Goal: Information Seeking & Learning: Learn about a topic

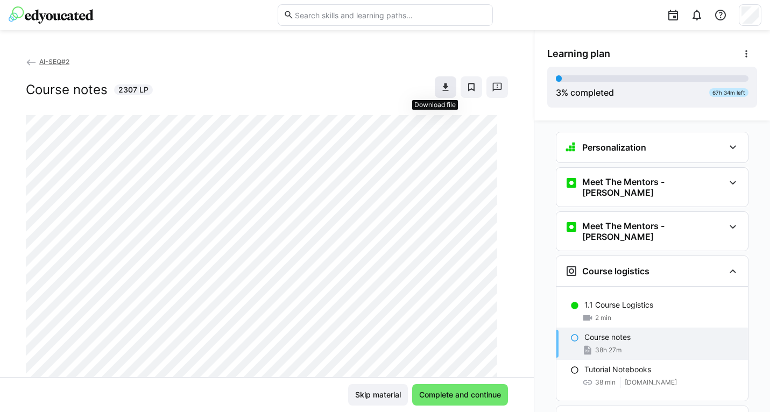
click at [440, 87] on eds-icon at bounding box center [445, 87] width 11 height 11
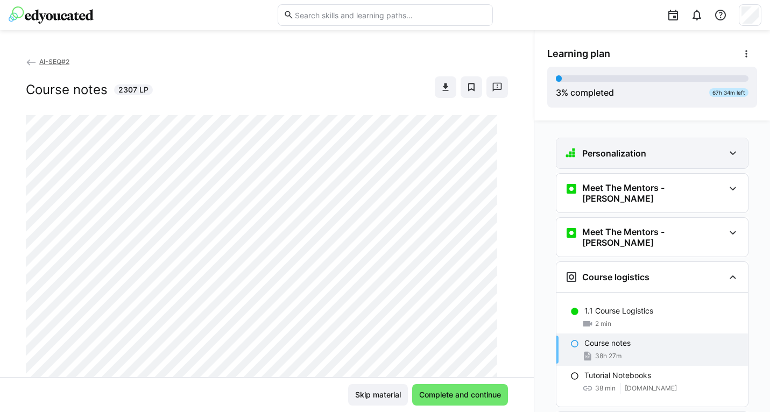
click at [728, 154] on eds-icon at bounding box center [732, 153] width 13 height 13
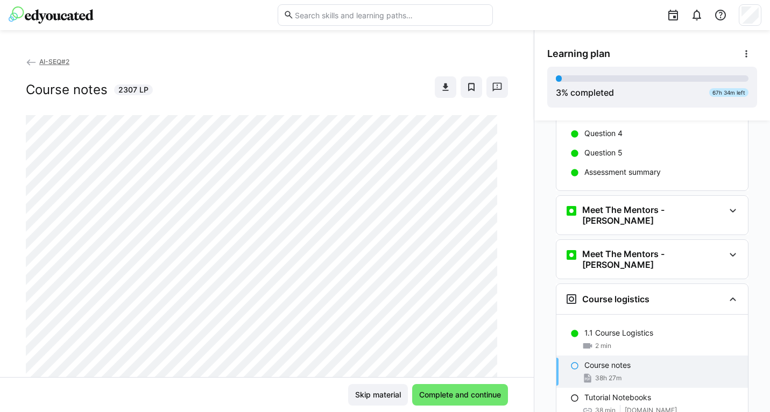
scroll to position [112, 0]
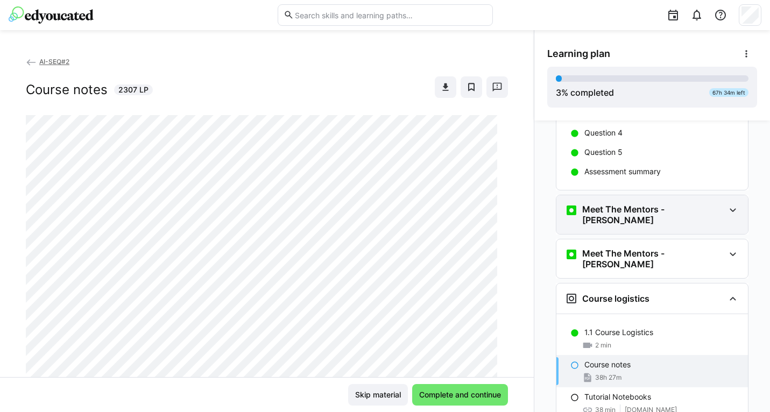
click at [729, 210] on eds-icon at bounding box center [732, 210] width 13 height 13
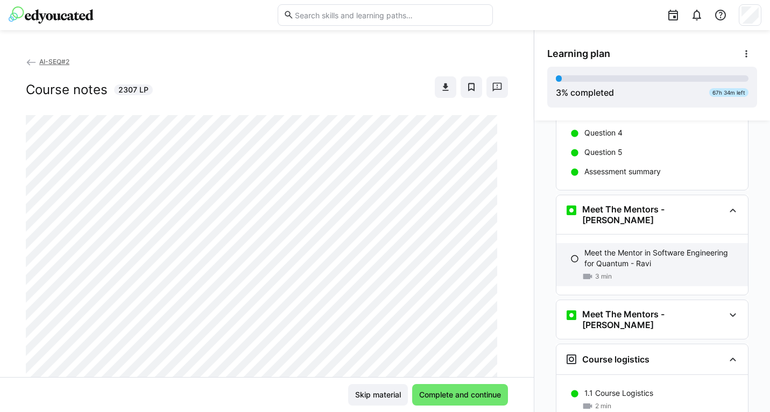
click at [639, 253] on p "Meet the Mentor in Software Engineering for Quantum - Ravi" at bounding box center [661, 258] width 155 height 22
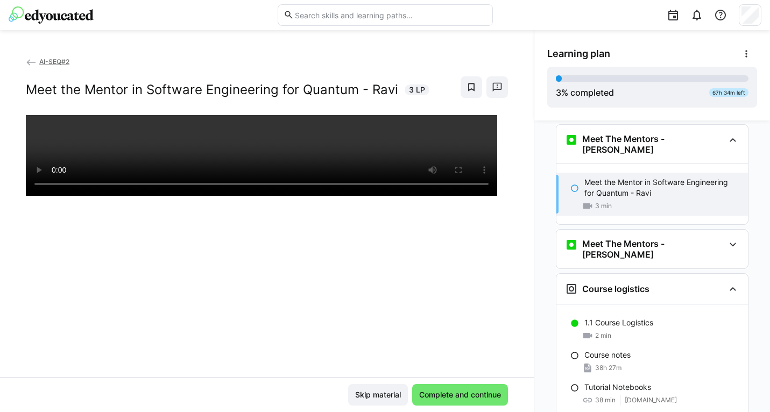
scroll to position [187, 0]
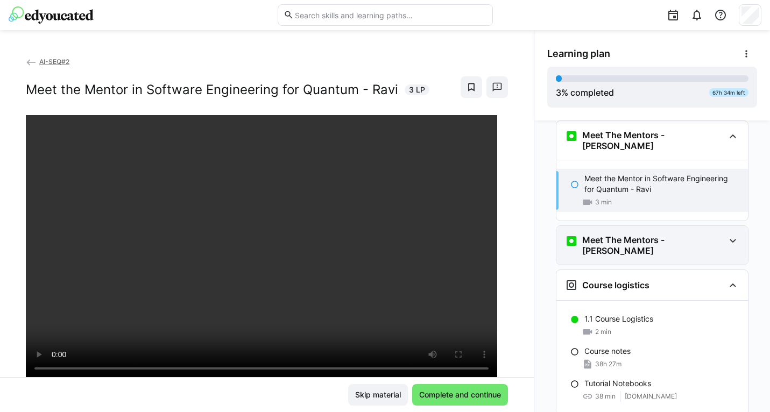
click at [727, 235] on eds-icon at bounding box center [732, 241] width 13 height 13
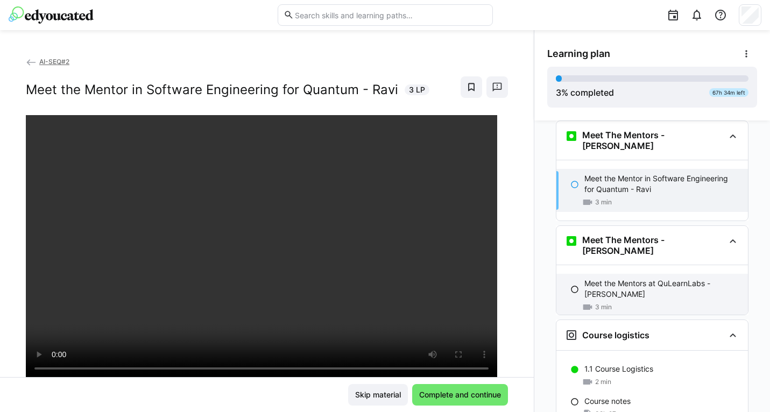
click at [612, 274] on div "Meet the Mentors at QuLearnLabs - [PERSON_NAME] 3 min" at bounding box center [651, 295] width 191 height 43
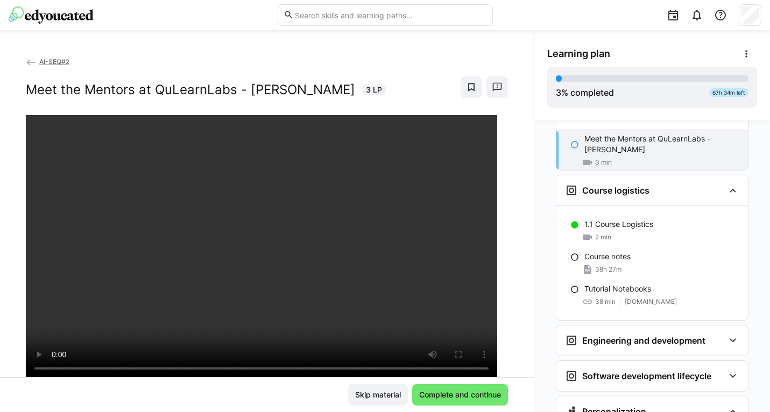
scroll to position [345, 0]
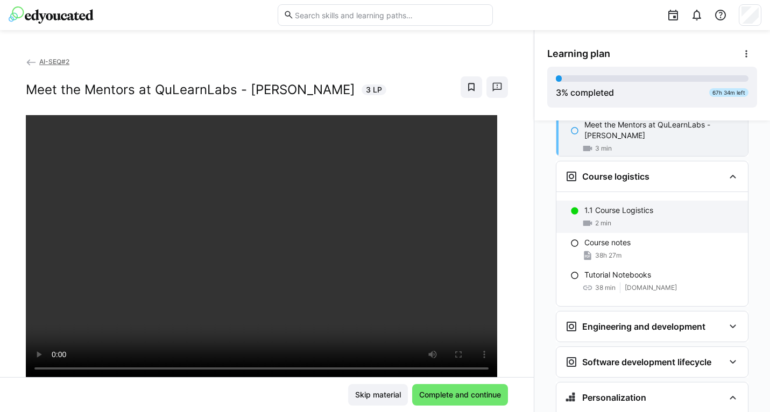
click at [601, 205] on p "1.1 Course Logistics" at bounding box center [618, 210] width 69 height 11
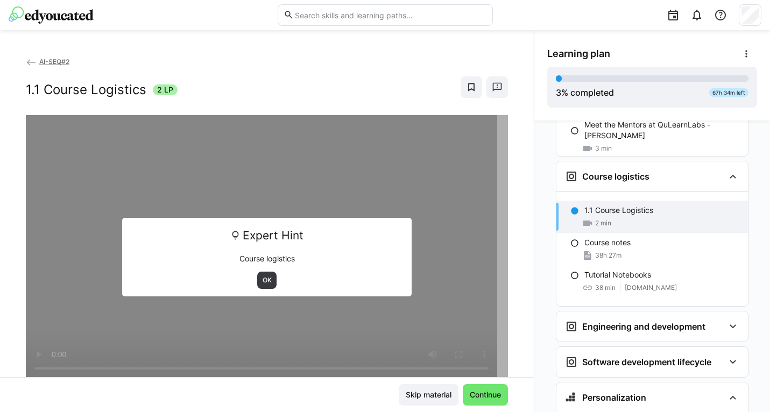
scroll to position [368, 0]
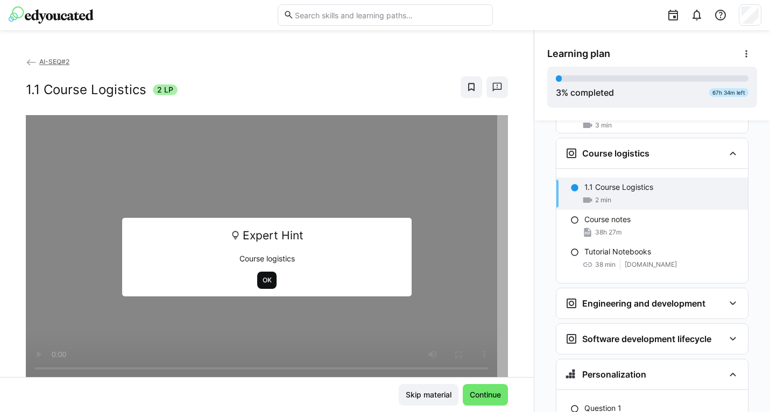
click at [261, 279] on span "OK" at bounding box center [266, 280] width 11 height 9
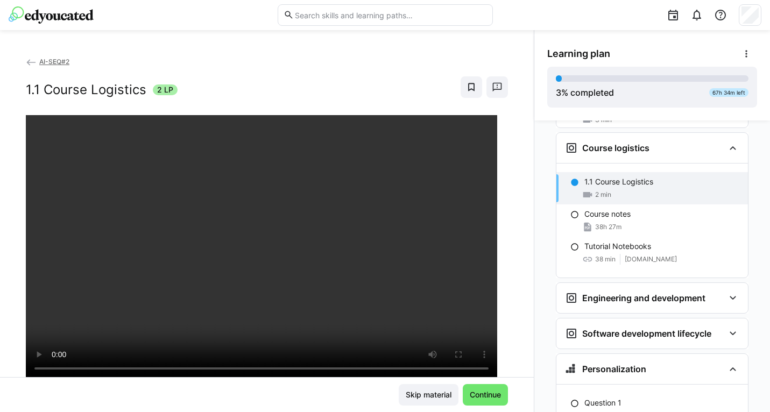
scroll to position [372, 0]
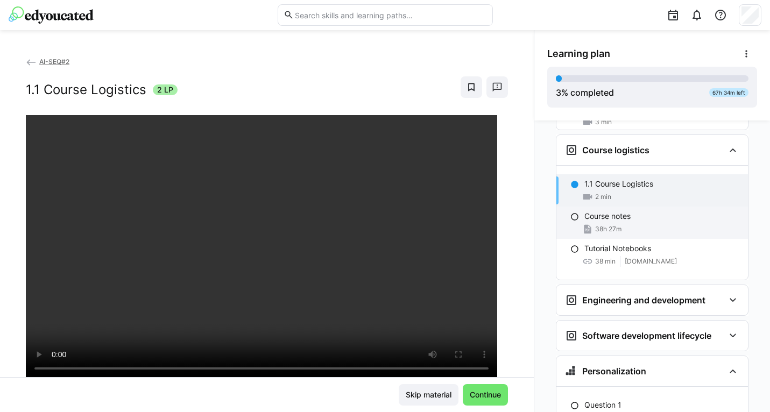
drag, startPoint x: 608, startPoint y: 201, endPoint x: 577, endPoint y: 203, distance: 31.3
click at [574, 207] on div "Course notes 38h 27m" at bounding box center [651, 223] width 191 height 32
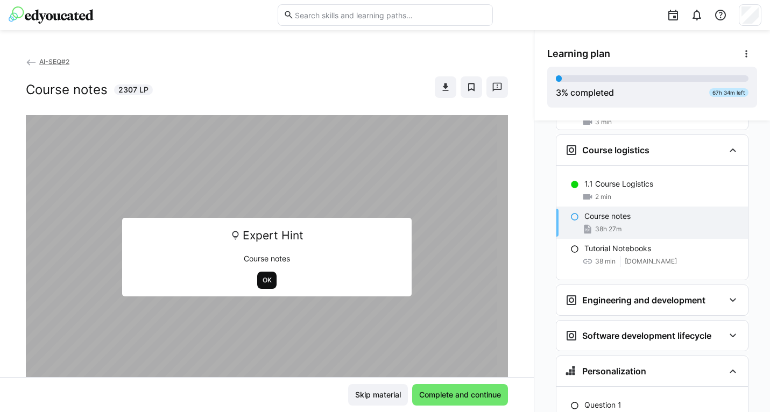
drag, startPoint x: 265, startPoint y: 279, endPoint x: 261, endPoint y: 284, distance: 6.1
click at [261, 284] on span "OK" at bounding box center [266, 280] width 11 height 9
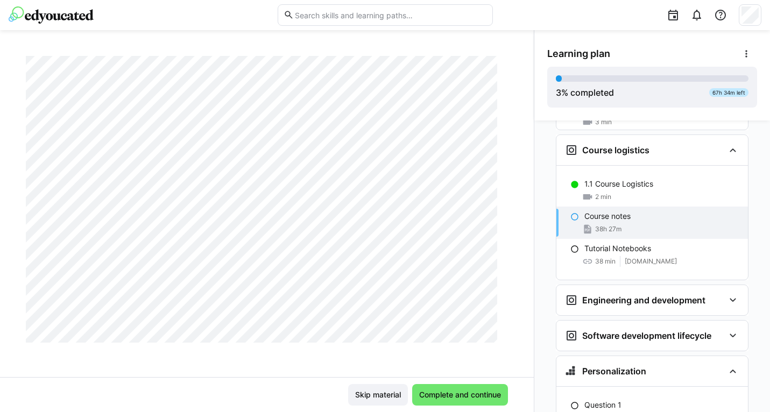
scroll to position [2644, 0]
click at [620, 243] on p "Tutorial Notebooks" at bounding box center [617, 248] width 67 height 11
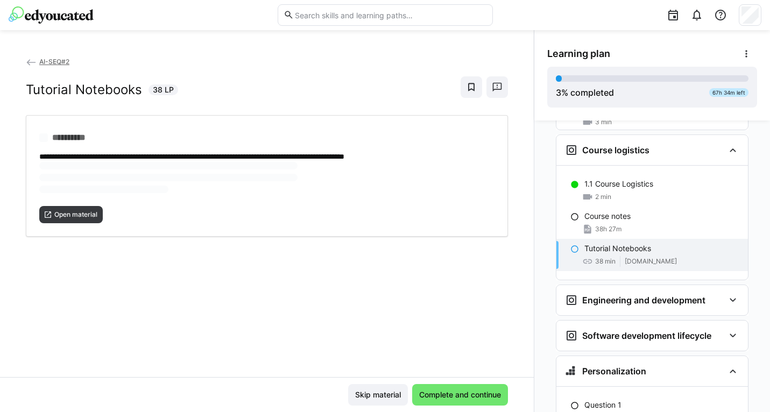
scroll to position [0, 0]
click at [70, 180] on span "Open material" at bounding box center [75, 179] width 45 height 9
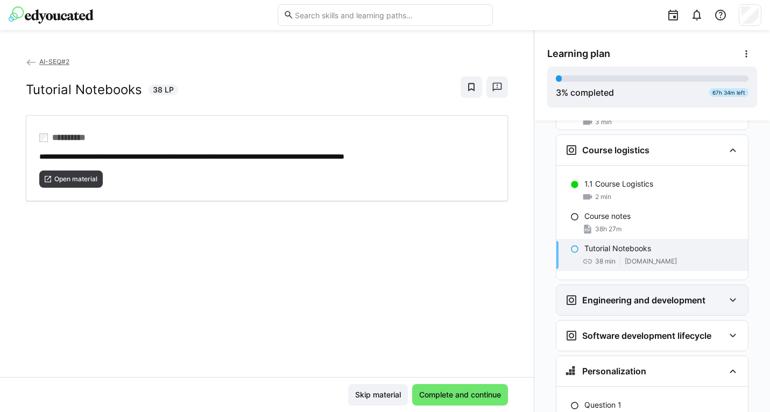
click at [600, 295] on h3 "Engineering and development" at bounding box center [643, 300] width 123 height 11
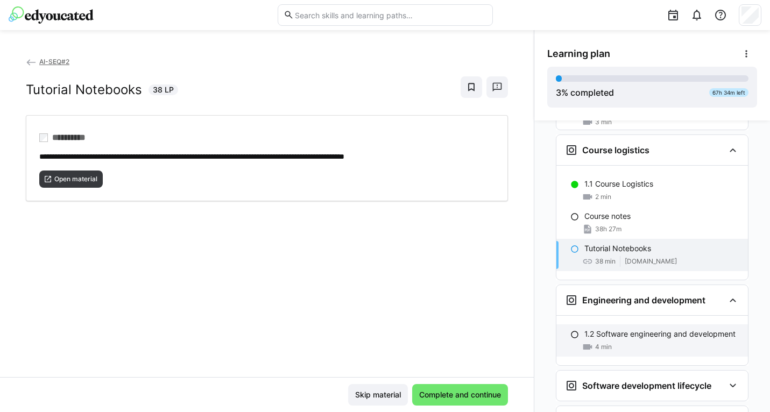
click at [574, 324] on div "1.2 Software engineering and development 4 min" at bounding box center [651, 340] width 191 height 32
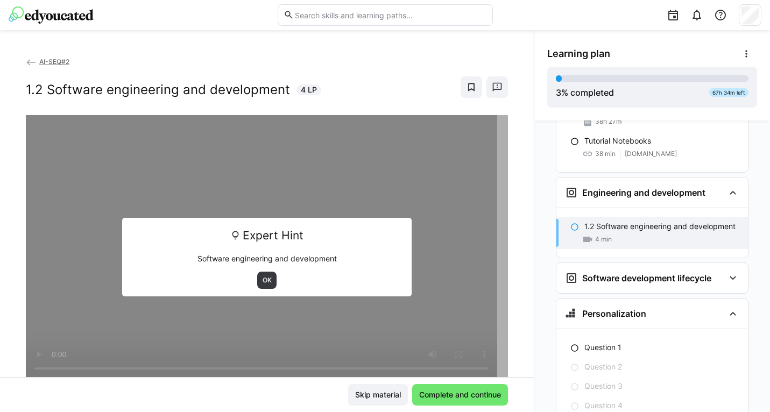
scroll to position [518, 0]
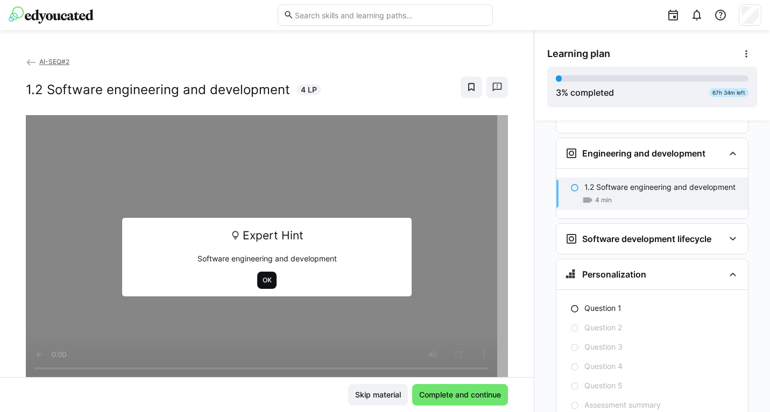
click at [268, 282] on span "OK" at bounding box center [267, 280] width 20 height 17
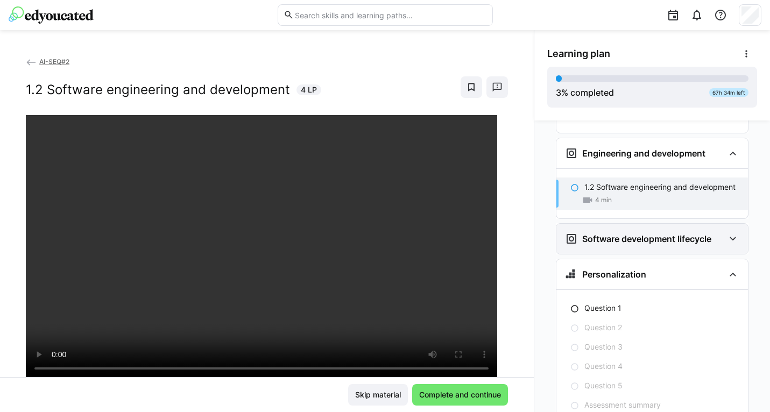
click at [610, 233] on h3 "Software development lifecycle" at bounding box center [646, 238] width 129 height 11
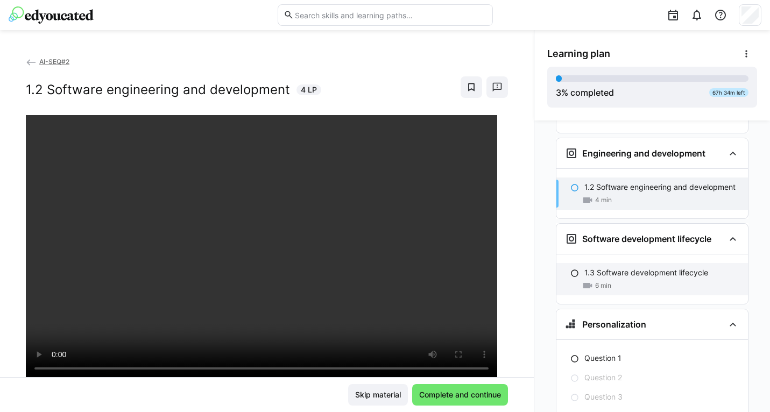
click at [591, 267] on p "1.3 Software development lifecycle" at bounding box center [646, 272] width 124 height 11
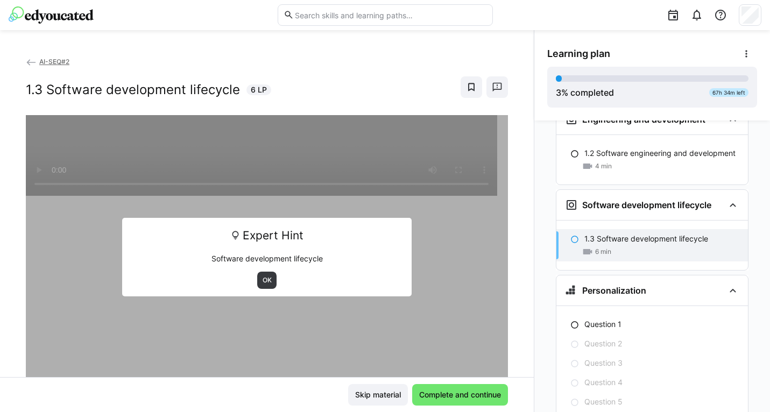
scroll to position [596, 0]
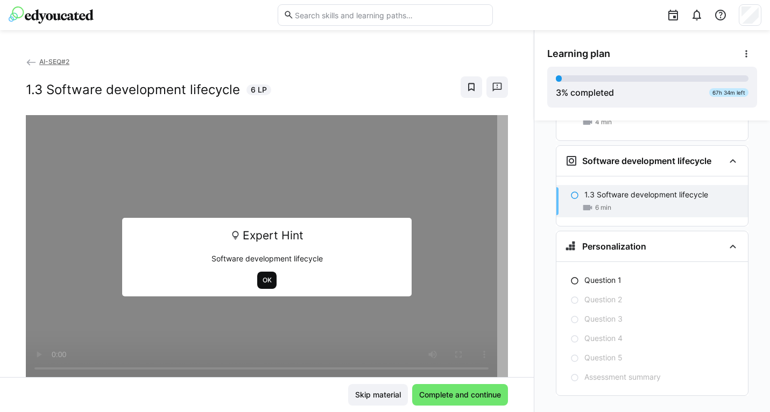
click at [264, 284] on span "OK" at bounding box center [266, 280] width 11 height 9
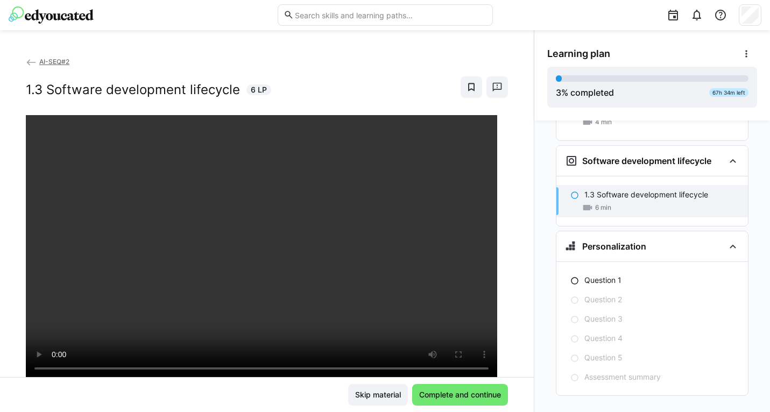
click at [501, 194] on div "AI-SEQ#2 1.3 Software development lifecycle 6 LP" at bounding box center [267, 216] width 534 height 321
click at [594, 275] on p "Question 1" at bounding box center [602, 280] width 37 height 11
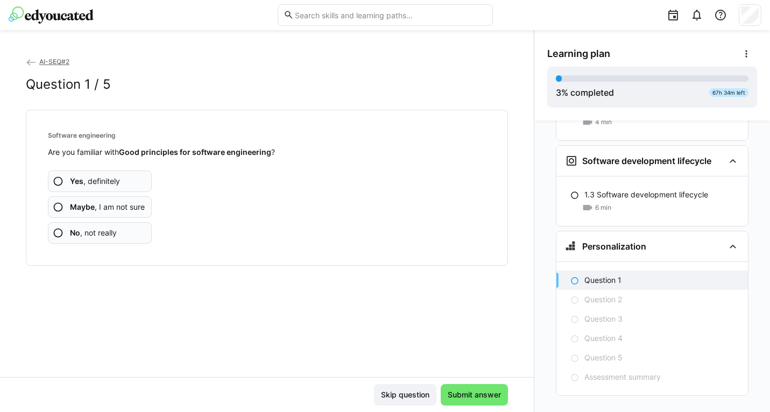
click at [61, 183] on eds-icon at bounding box center [58, 181] width 11 height 11
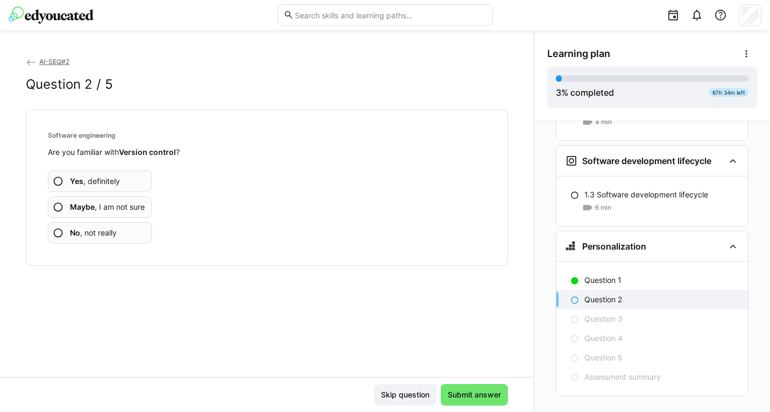
click at [59, 205] on eds-icon at bounding box center [58, 207] width 11 height 11
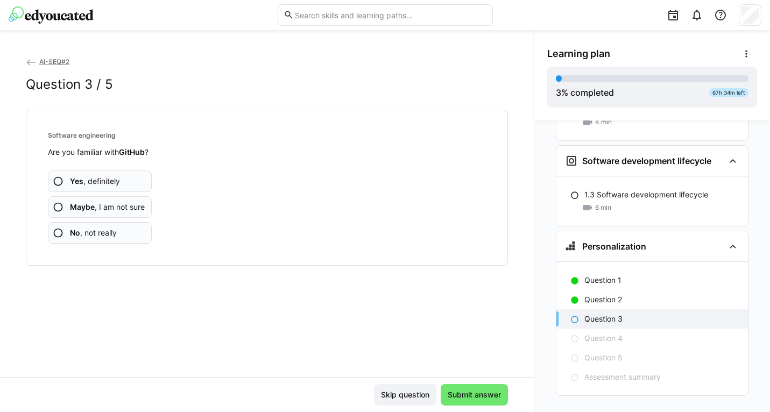
click at [56, 205] on eds-icon at bounding box center [58, 207] width 11 height 11
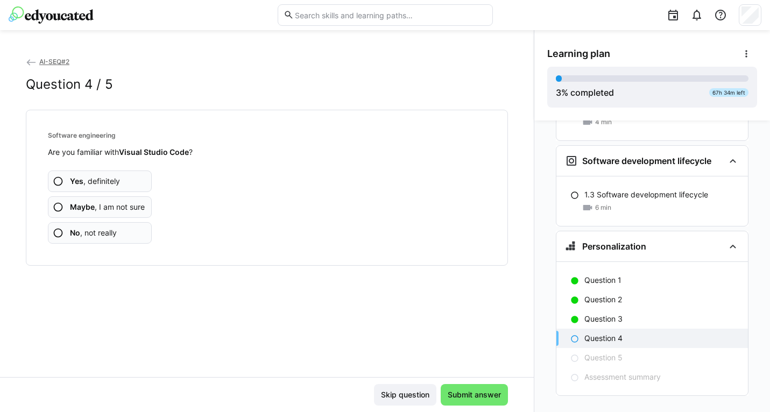
click at [58, 181] on eds-icon at bounding box center [58, 181] width 11 height 11
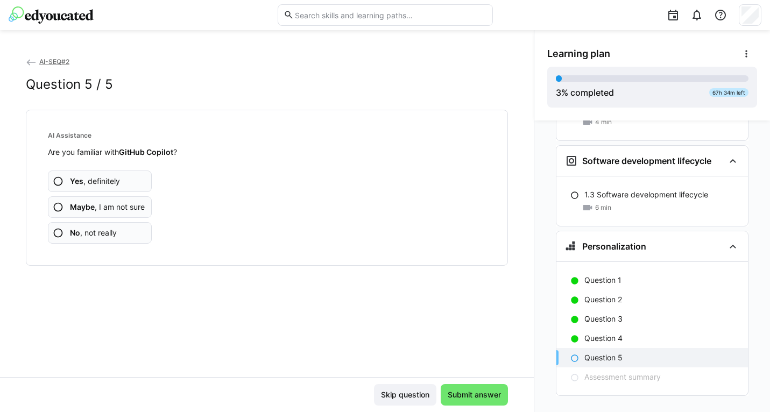
click at [56, 230] on eds-icon at bounding box center [58, 233] width 11 height 11
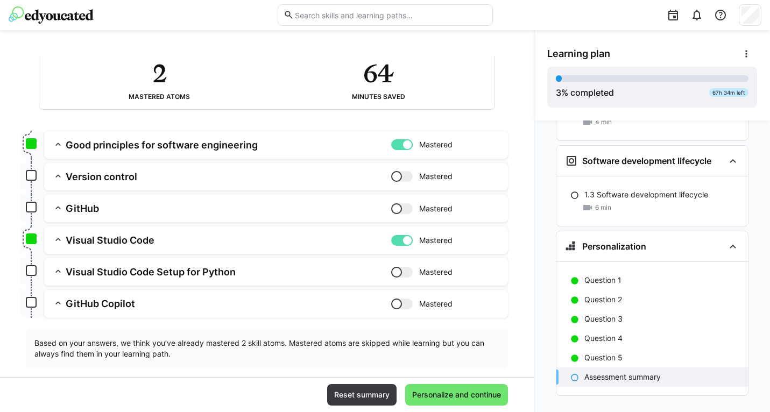
scroll to position [90, 0]
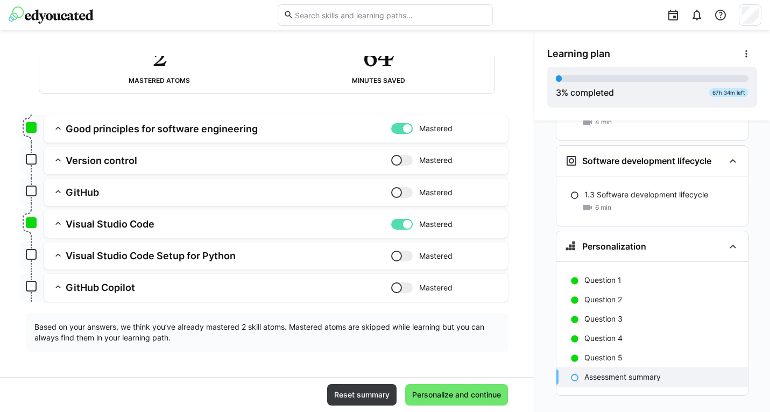
click at [601, 372] on p "Assessment summary" at bounding box center [622, 377] width 76 height 11
click at [441, 395] on span "Personalize and continue" at bounding box center [456, 394] width 92 height 11
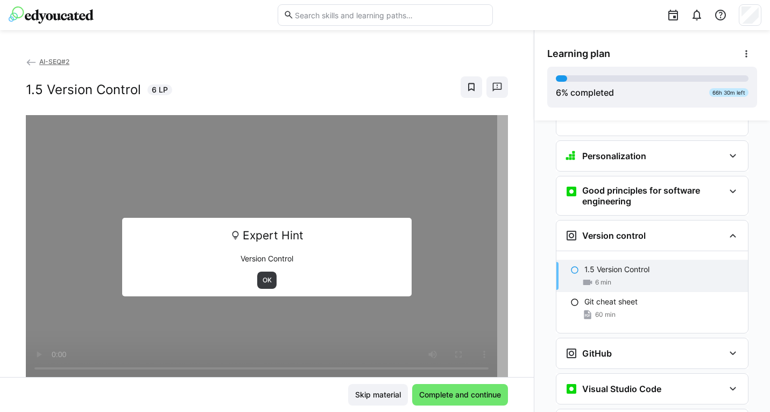
scroll to position [769, 0]
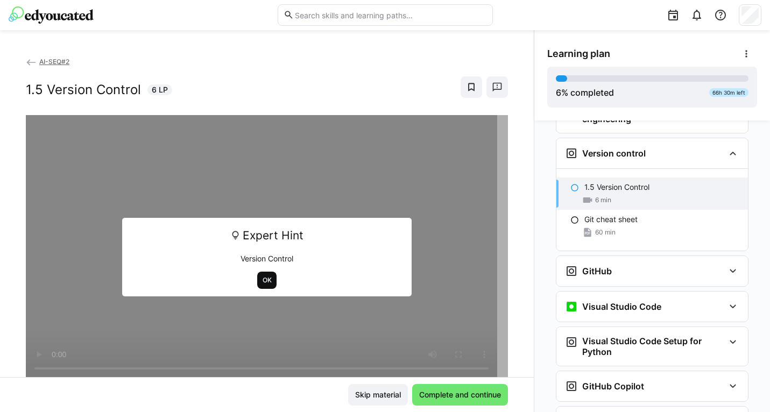
click at [261, 281] on span "OK" at bounding box center [266, 280] width 11 height 9
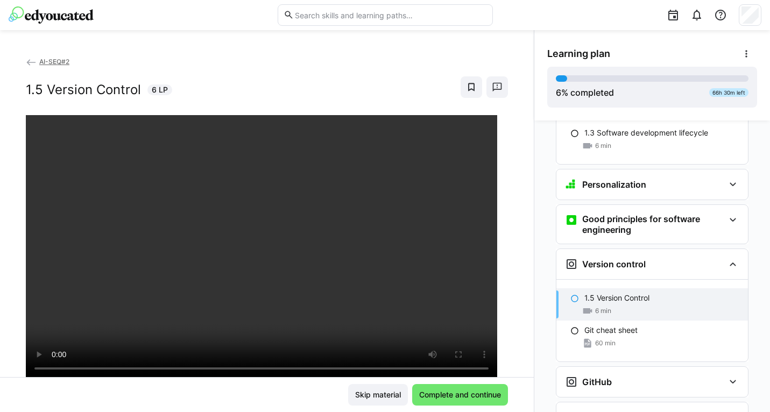
scroll to position [667, 0]
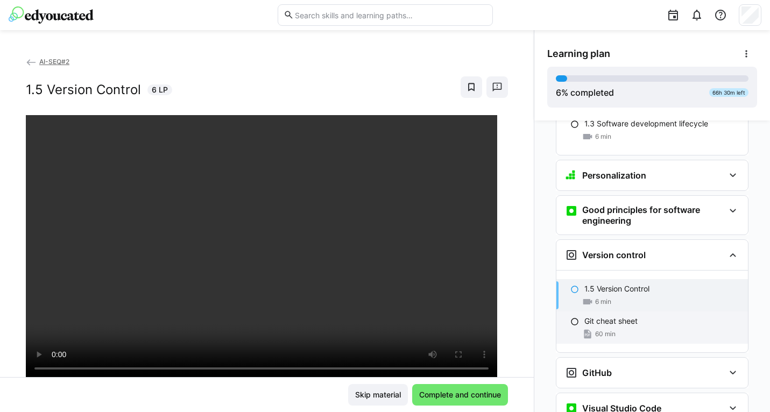
click at [619, 316] on p "Git cheat sheet" at bounding box center [610, 321] width 53 height 11
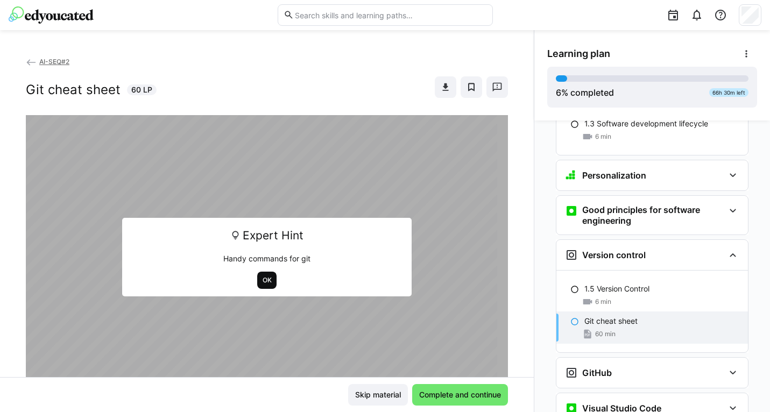
click at [261, 277] on span "OK" at bounding box center [266, 280] width 11 height 9
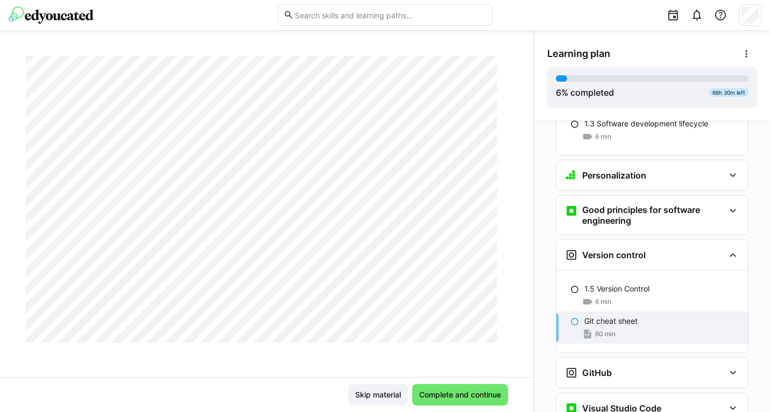
scroll to position [0, 0]
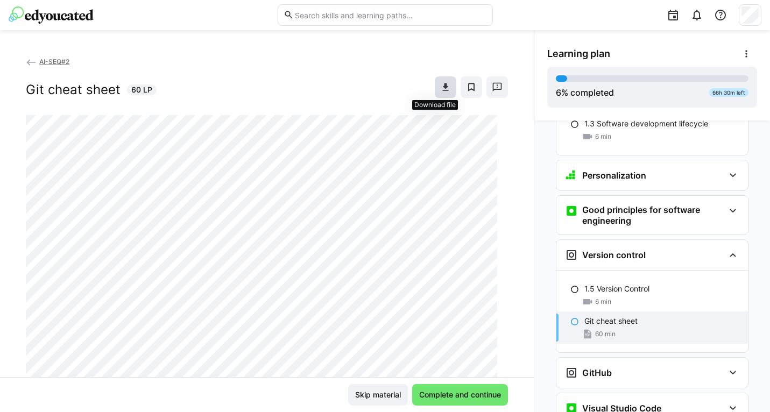
click at [440, 88] on eds-icon at bounding box center [445, 87] width 11 height 11
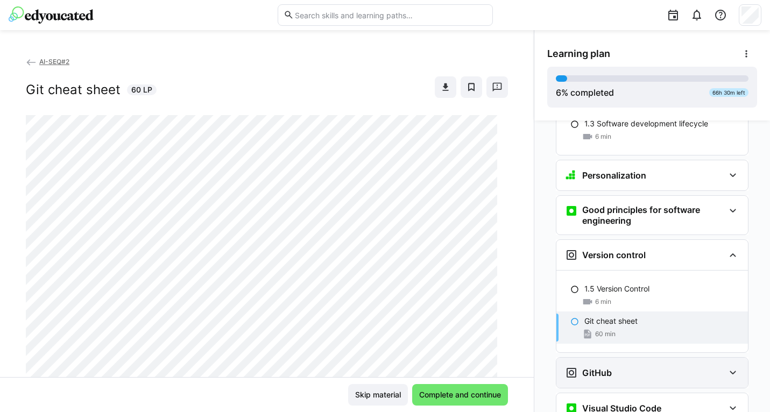
click at [598, 367] on h3 "GitHub" at bounding box center [597, 372] width 30 height 11
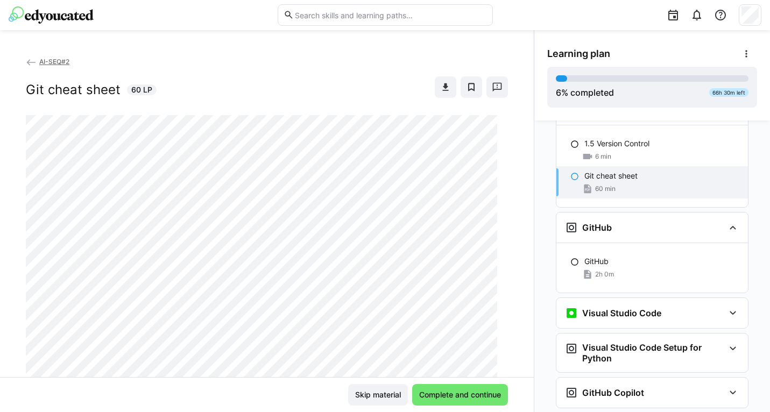
scroll to position [826, 0]
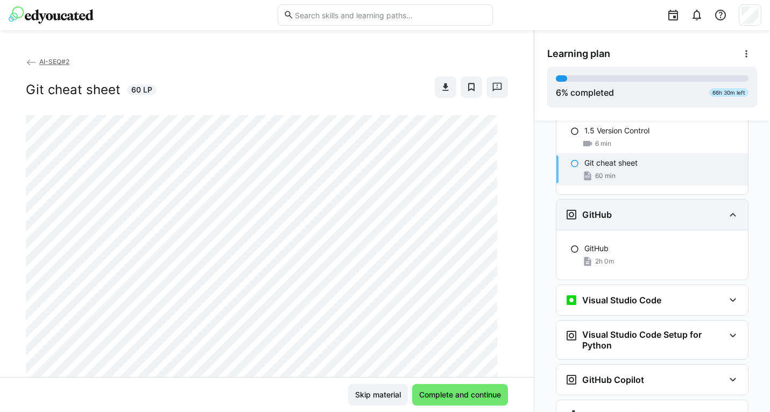
click at [647, 205] on div "GitHub" at bounding box center [651, 215] width 191 height 30
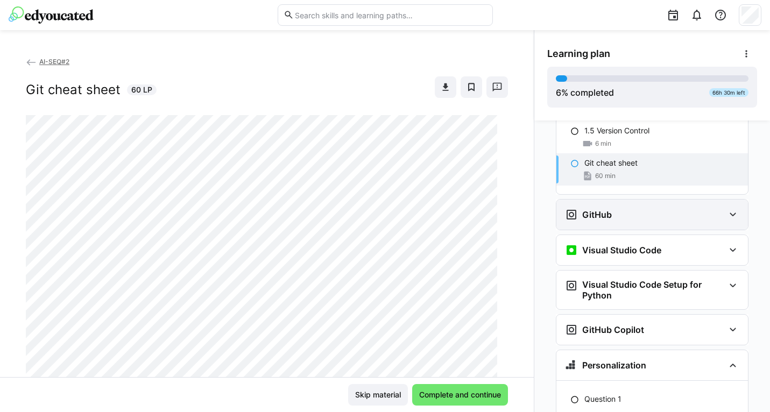
click at [647, 205] on div "GitHub" at bounding box center [651, 215] width 191 height 30
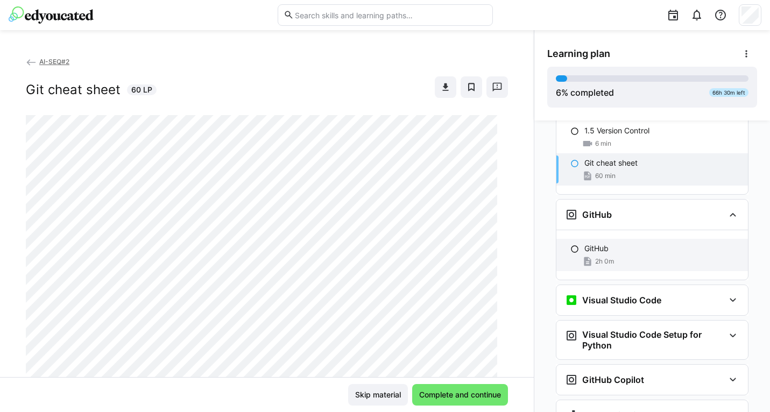
click at [615, 239] on div "GitHub 2h 0m" at bounding box center [651, 255] width 191 height 32
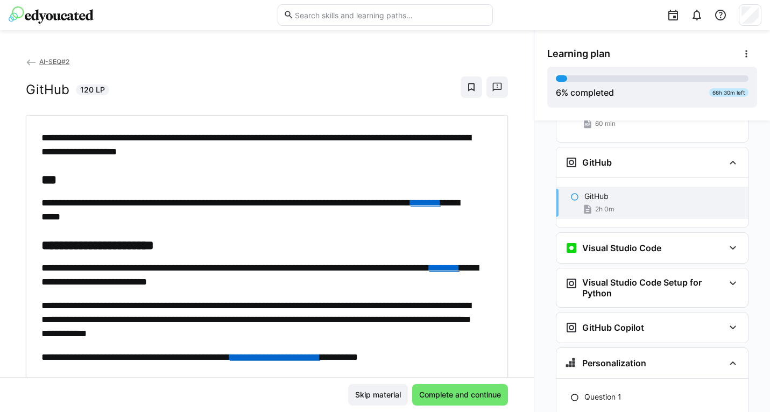
scroll to position [887, 0]
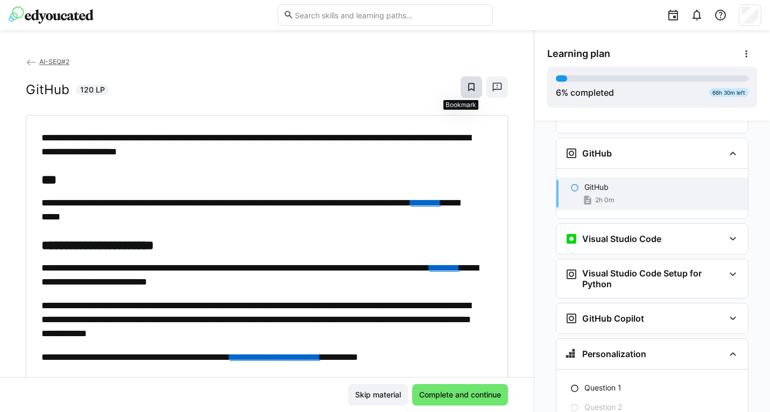
click at [466, 84] on eds-icon at bounding box center [471, 87] width 11 height 11
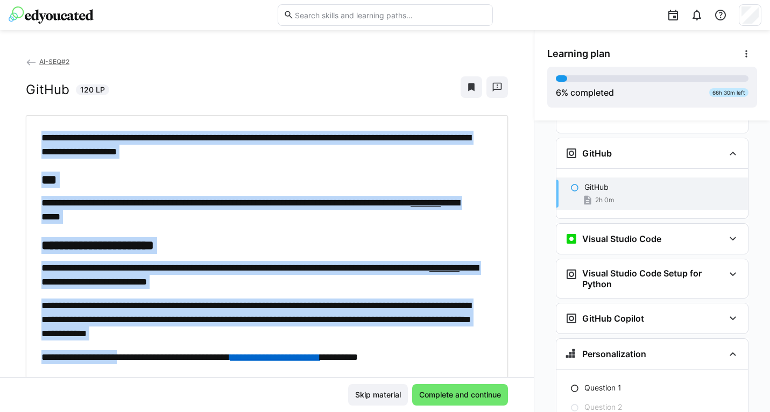
scroll to position [37, 0]
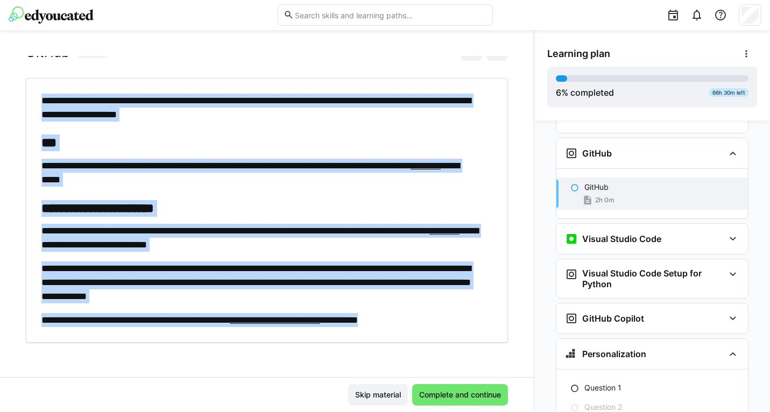
drag, startPoint x: 36, startPoint y: 125, endPoint x: 427, endPoint y: 331, distance: 441.7
click at [427, 331] on div "**********" at bounding box center [267, 210] width 482 height 265
copy div "**********"
click at [410, 170] on link "********" at bounding box center [425, 166] width 30 height 10
click at [429, 236] on link "********" at bounding box center [444, 231] width 30 height 10
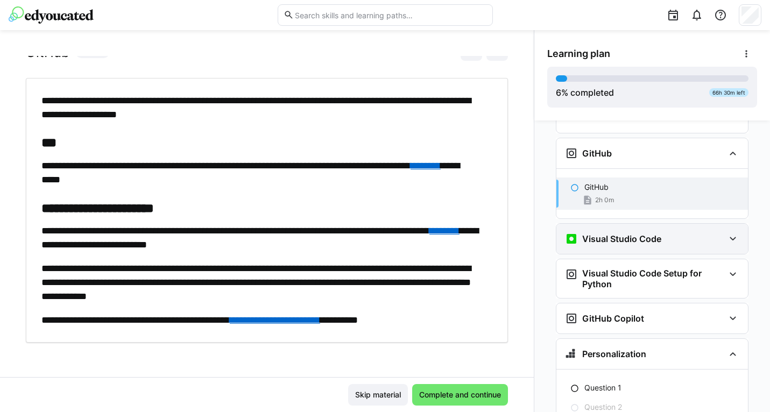
click at [638, 232] on div "Visual Studio Code" at bounding box center [613, 238] width 96 height 13
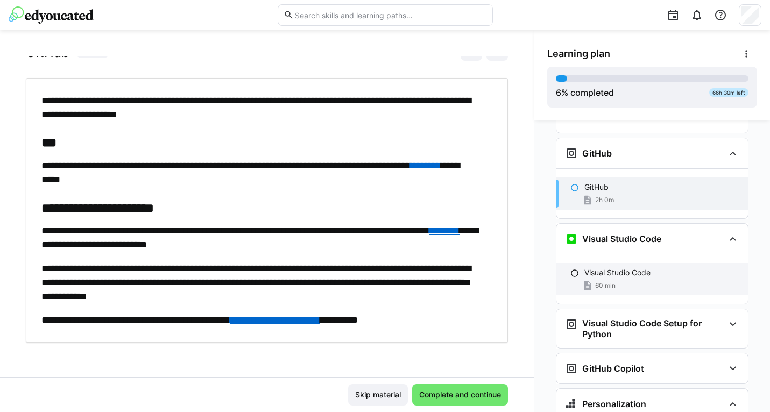
click at [619, 267] on p "Visual Studio Code" at bounding box center [617, 272] width 66 height 11
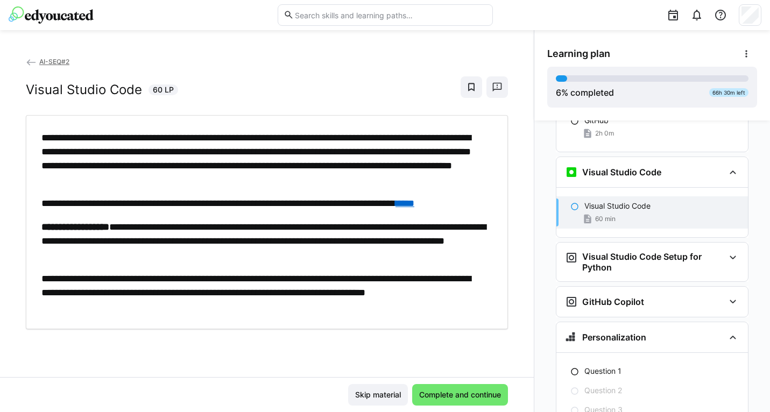
scroll to position [972, 0]
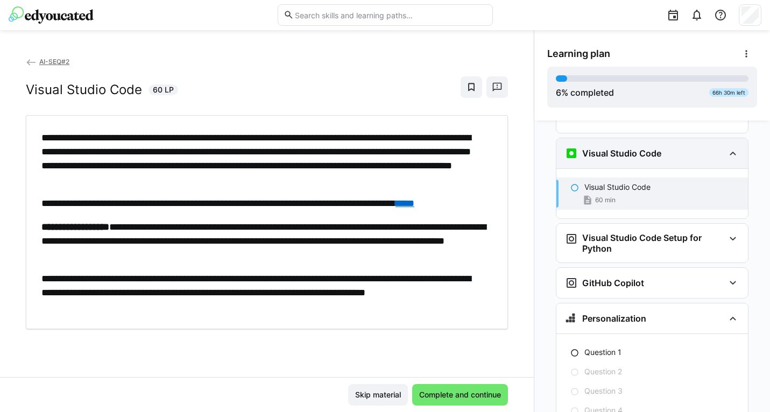
click at [614, 148] on h3 "Visual Studio Code" at bounding box center [621, 153] width 79 height 11
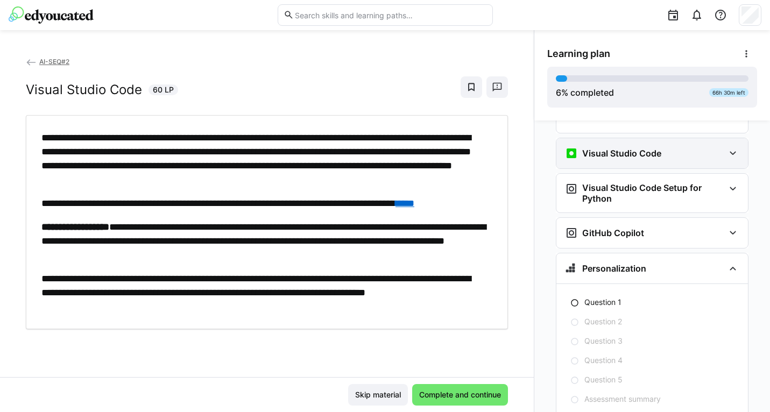
click at [614, 148] on h3 "Visual Studio Code" at bounding box center [621, 153] width 79 height 11
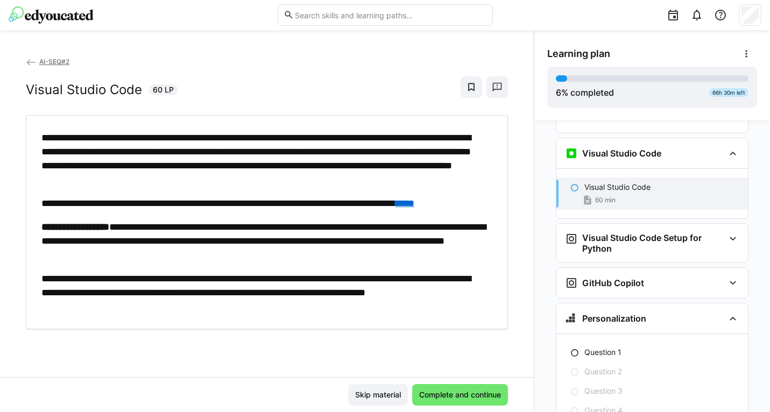
click at [577, 177] on div "Visual Studio Code 60 min" at bounding box center [651, 193] width 191 height 32
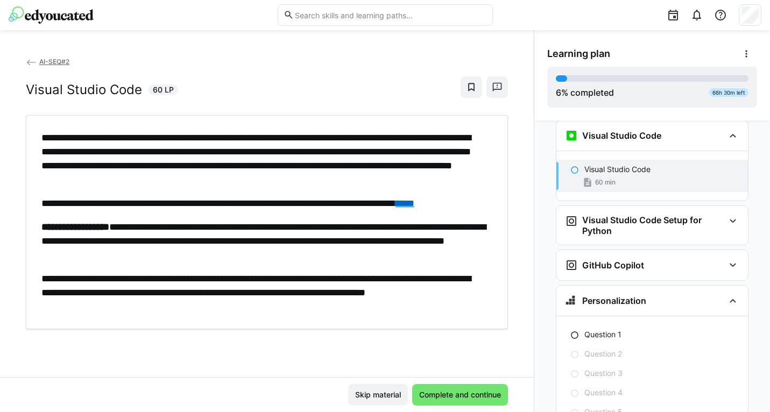
scroll to position [992, 0]
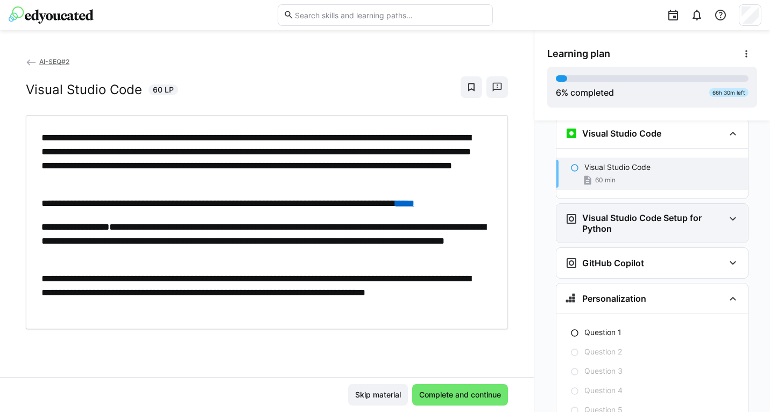
click at [732, 212] on eds-icon at bounding box center [732, 218] width 13 height 13
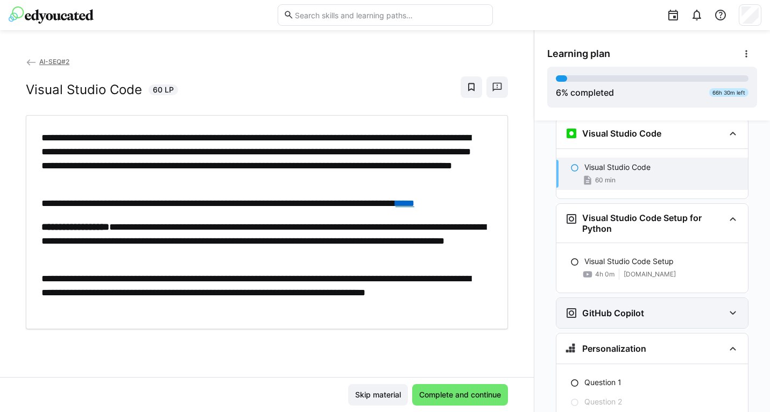
click at [720, 298] on div "GitHub Copilot" at bounding box center [651, 313] width 191 height 30
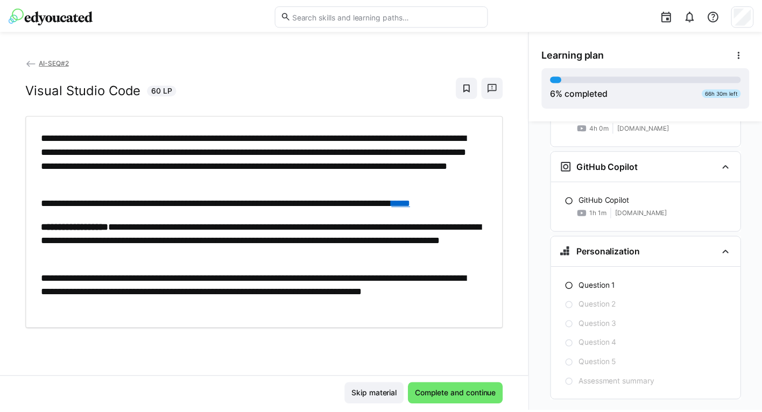
scroll to position [1145, 0]
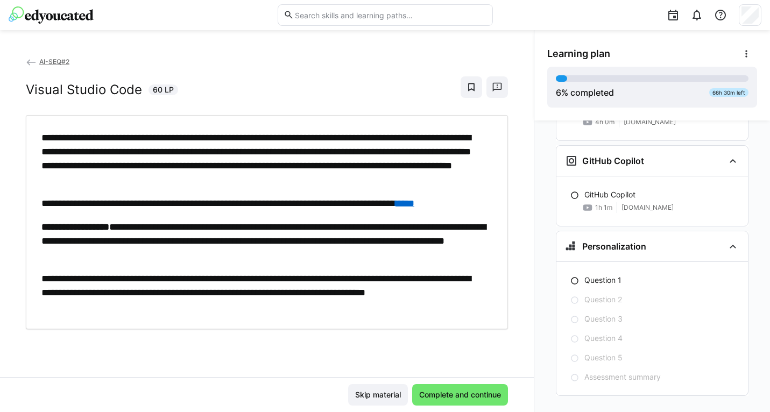
click at [39, 62] on span "AI-SEQ#2" at bounding box center [54, 62] width 30 height 8
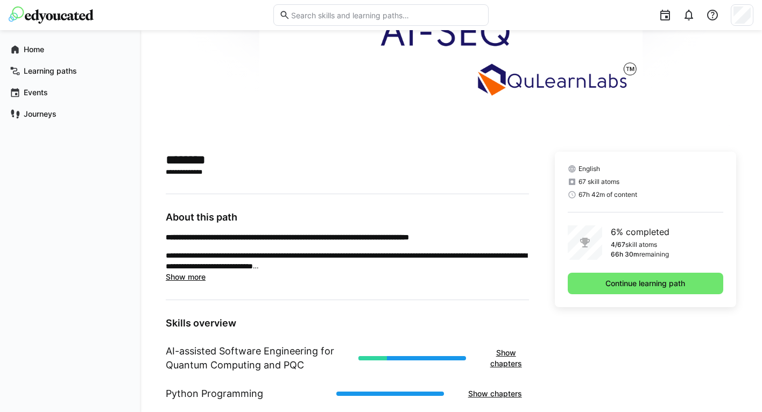
scroll to position [144, 0]
